Goal: Navigation & Orientation: Find specific page/section

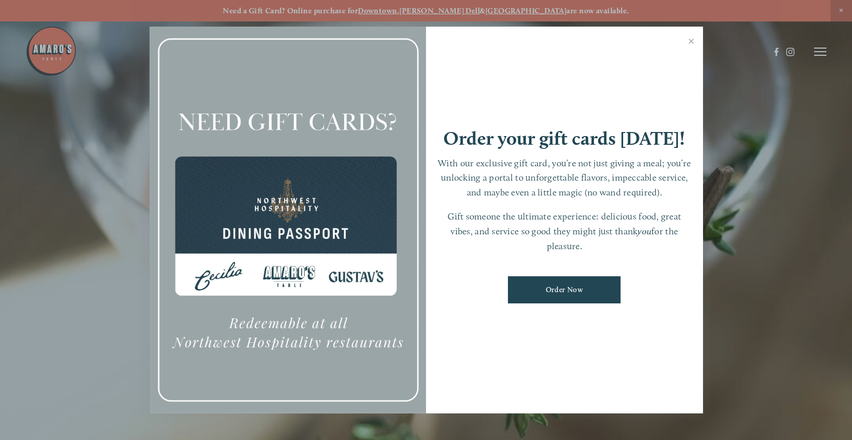
click at [821, 55] on div at bounding box center [426, 220] width 852 height 440
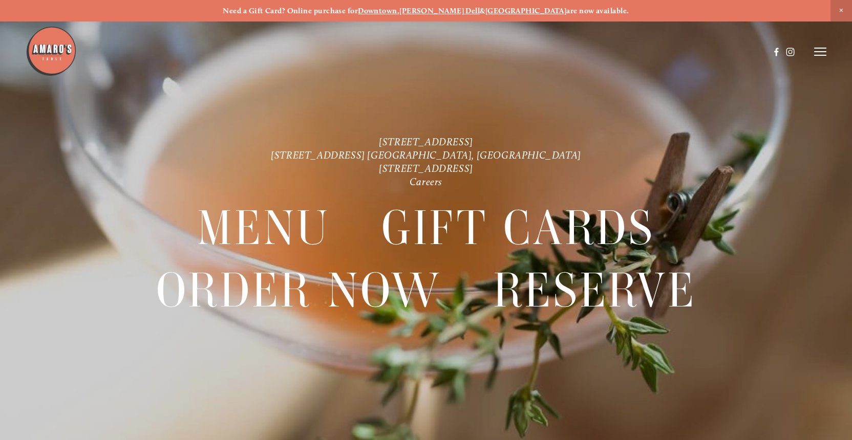
click at [821, 55] on icon at bounding box center [820, 51] width 12 height 9
click at [629, 51] on span "Menu" at bounding box center [631, 51] width 19 height 9
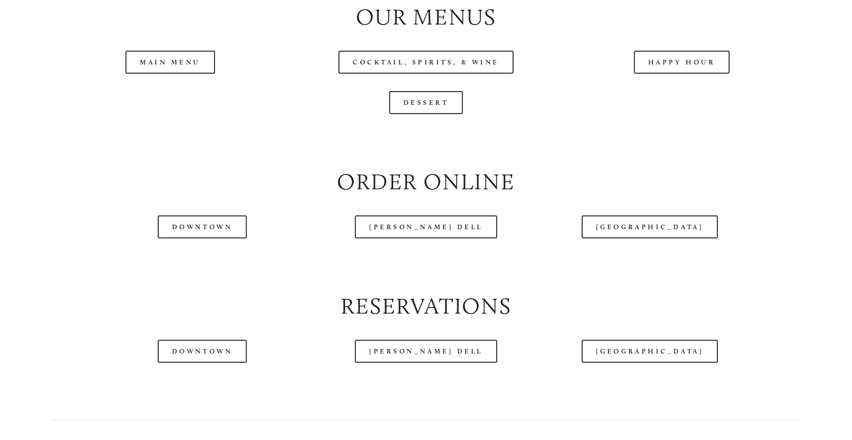
scroll to position [1157, 0]
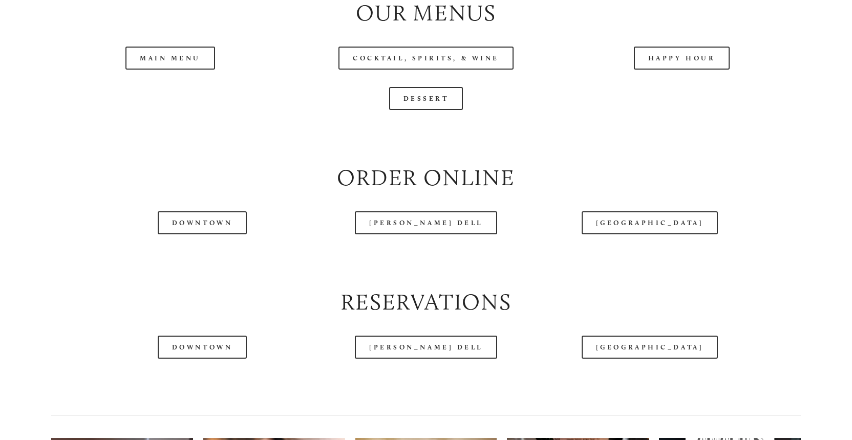
click at [660, 54] on header "Menu Order Now Visit Gallery 0" at bounding box center [426, 26] width 800 height 104
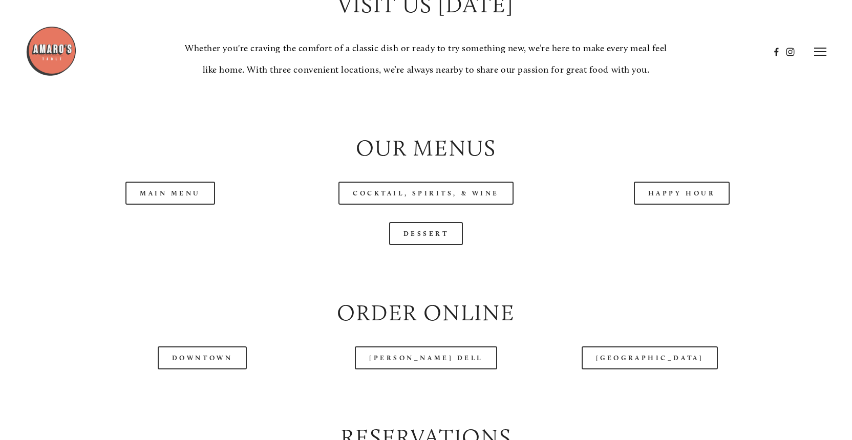
scroll to position [1020, 0]
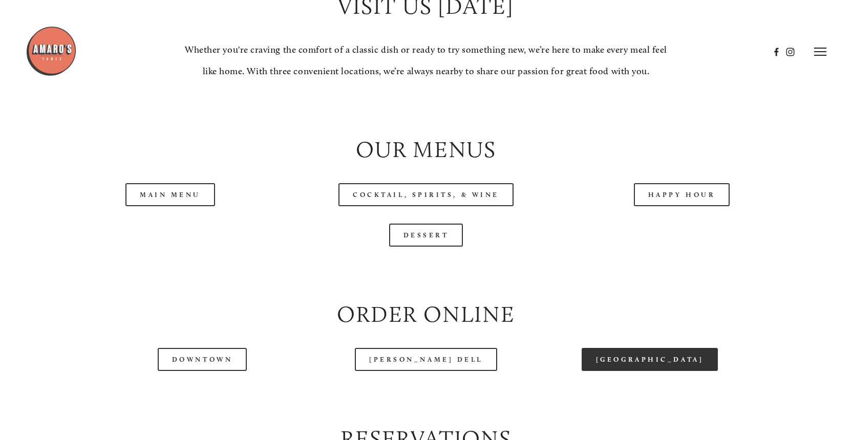
click at [665, 355] on link "[GEOGRAPHIC_DATA]" at bounding box center [649, 359] width 136 height 23
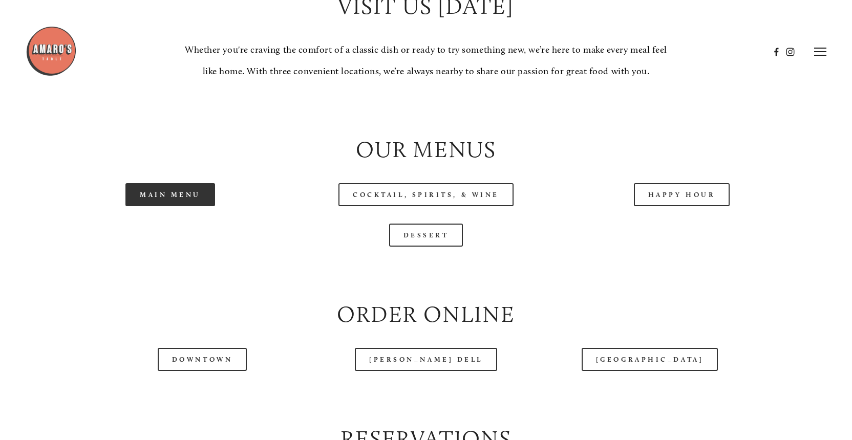
click at [165, 192] on link "Main Menu" at bounding box center [170, 194] width 90 height 23
